Goal: Task Accomplishment & Management: Use online tool/utility

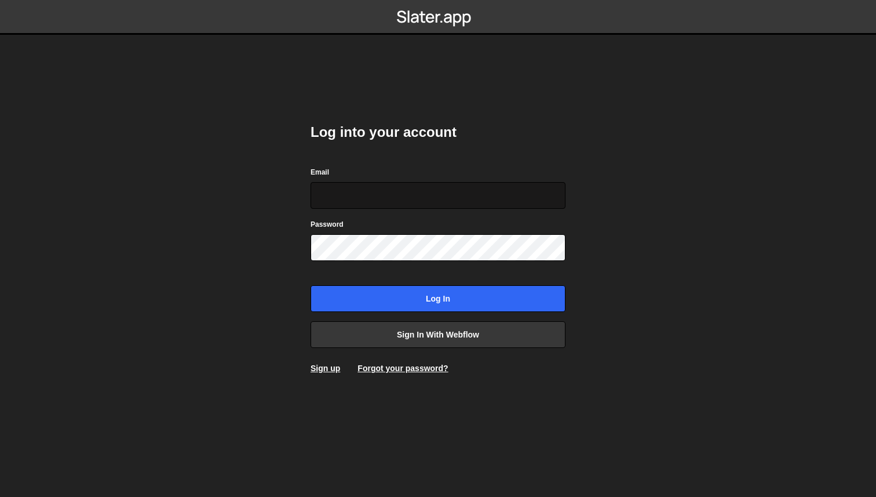
click at [441, 200] on input "Email" at bounding box center [438, 195] width 255 height 27
type input "[EMAIL_ADDRESS][DOMAIN_NAME]"
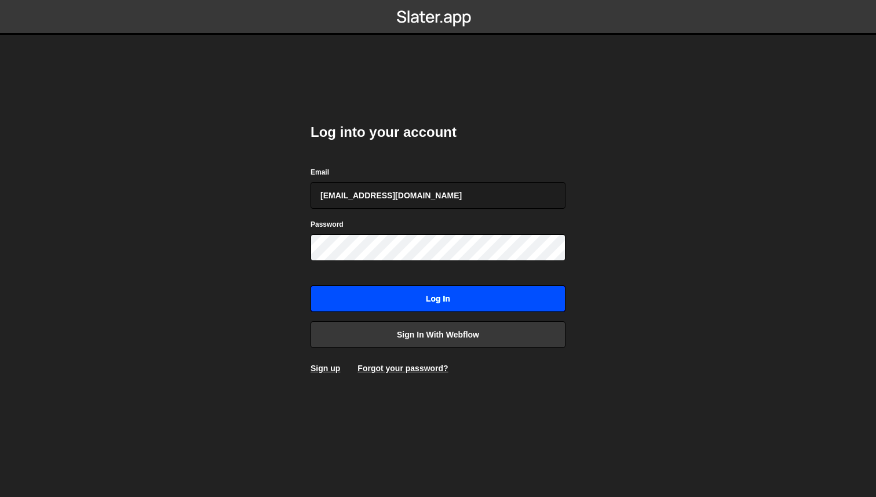
click at [413, 297] on input "Log in" at bounding box center [438, 298] width 255 height 27
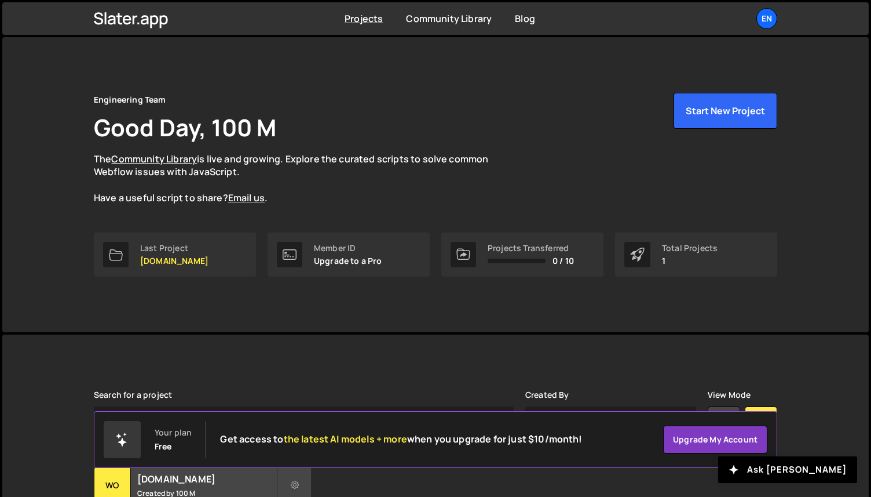
click at [227, 245] on link "Last Project womwell.com" at bounding box center [175, 254] width 162 height 44
